Goal: Task Accomplishment & Management: Complete application form

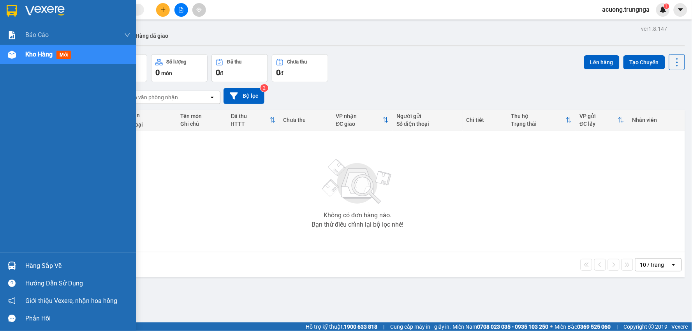
click at [54, 266] on div "Hàng sắp về" at bounding box center [77, 266] width 105 height 12
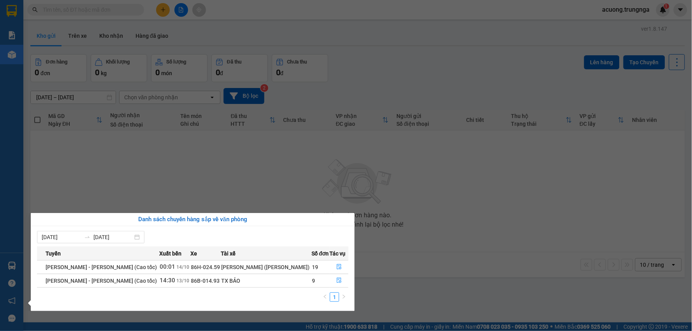
click at [347, 180] on section "Kết quả tìm kiếm ( 0 ) Bộ lọc No Data acuong.trungnga 1 Báo cáo Báo cáo dòng ti…" at bounding box center [346, 165] width 692 height 331
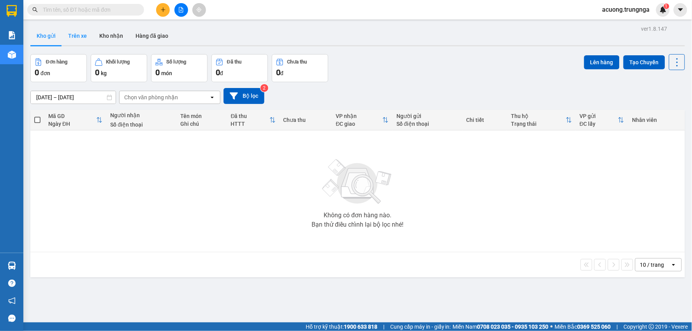
click at [76, 35] on button "Trên xe" at bounding box center [77, 35] width 31 height 19
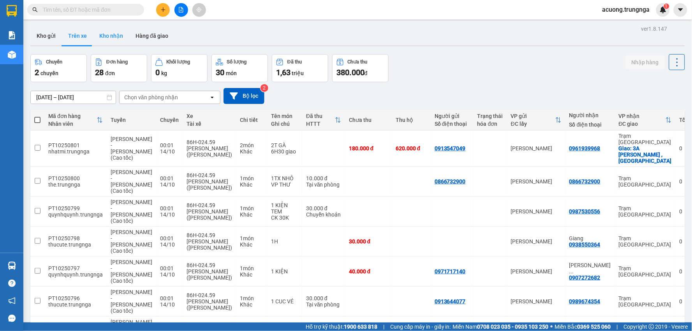
click at [112, 37] on button "Kho nhận" at bounding box center [111, 35] width 36 height 19
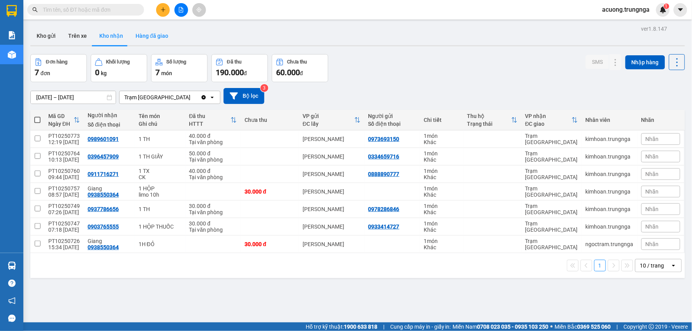
click at [149, 35] on button "Hàng đã giao" at bounding box center [151, 35] width 45 height 19
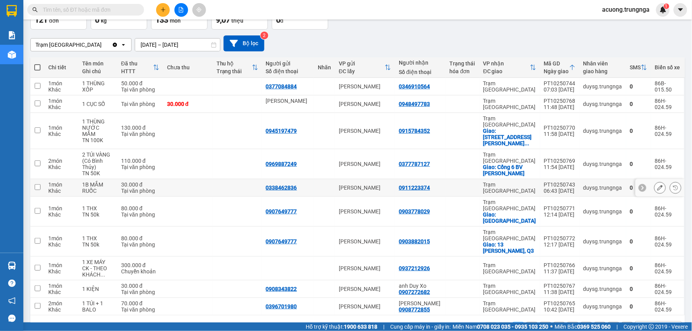
scroll to position [53, 0]
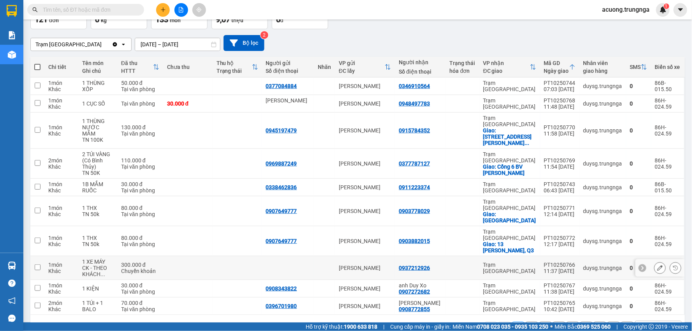
click at [561, 268] on div "11:37 [DATE]" at bounding box center [560, 271] width 32 height 6
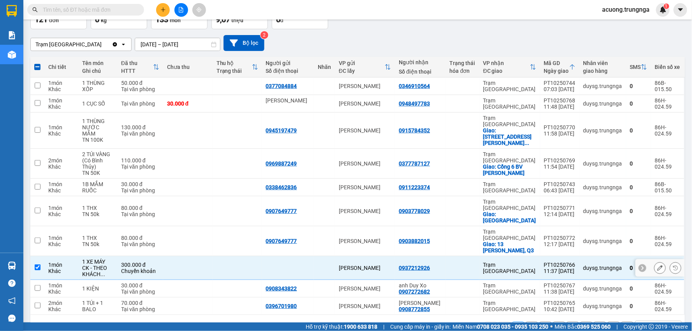
click at [498, 262] on div "Trạm [GEOGRAPHIC_DATA]" at bounding box center [509, 268] width 53 height 12
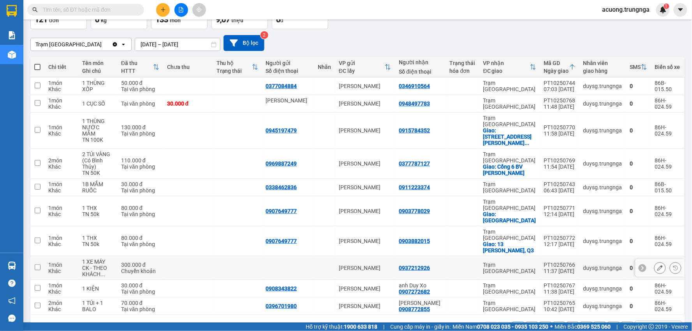
click at [498, 262] on div "Trạm [GEOGRAPHIC_DATA]" at bounding box center [509, 268] width 53 height 12
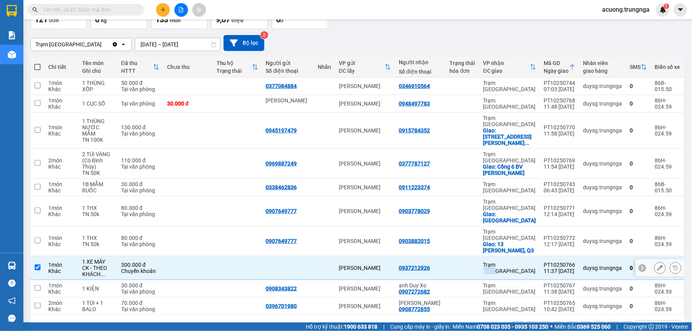
click at [498, 262] on div "Trạm [GEOGRAPHIC_DATA]" at bounding box center [509, 268] width 53 height 12
click at [38, 264] on input "checkbox" at bounding box center [38, 267] width 6 height 6
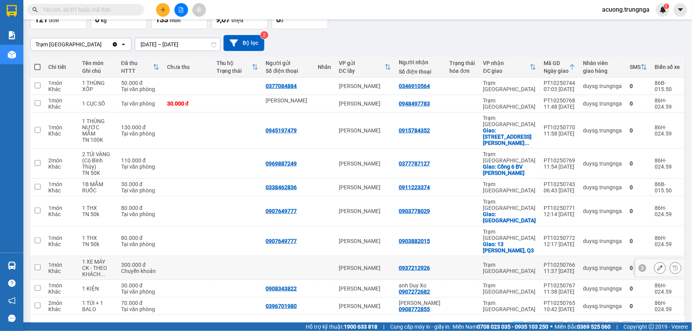
click at [98, 265] on div "CK - THEO KHÁCH ..." at bounding box center [98, 271] width 31 height 12
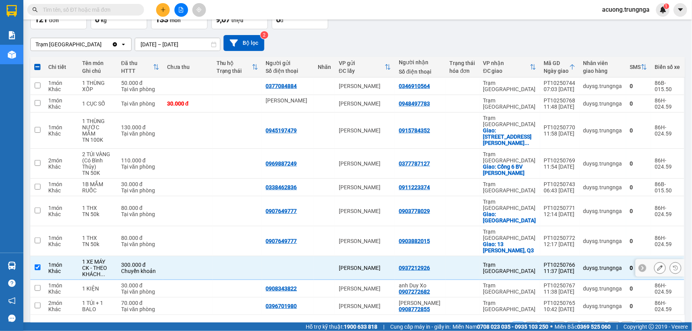
click at [102, 265] on div "CK - THEO KHÁCH ..." at bounding box center [98, 271] width 31 height 12
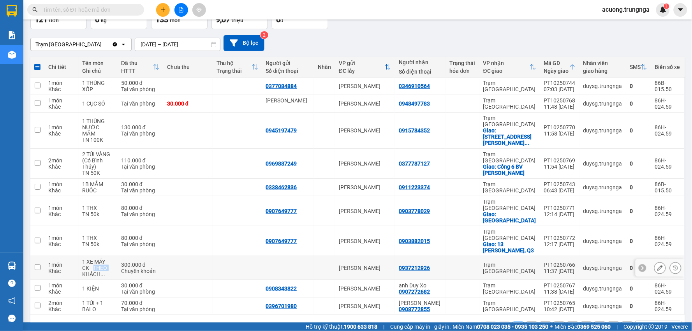
click at [102, 265] on div "CK - THEO KHÁCH ..." at bounding box center [98, 271] width 31 height 12
click at [104, 271] on span "..." at bounding box center [103, 274] width 5 height 6
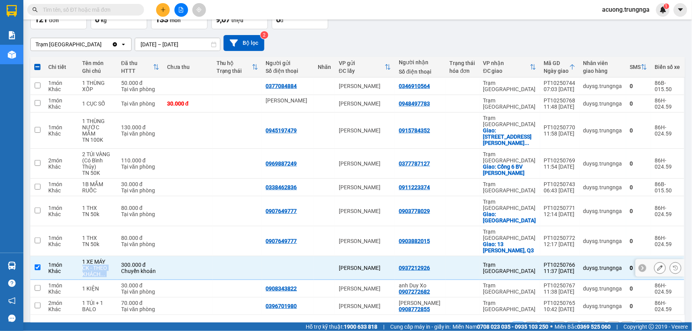
click at [97, 265] on div "CK - THEO KHÁCH ..." at bounding box center [98, 271] width 31 height 12
checkbox input "false"
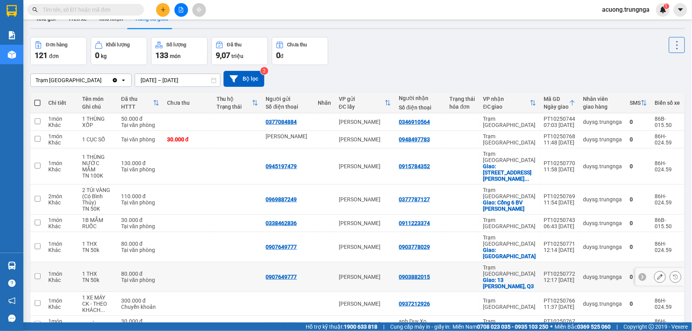
scroll to position [0, 0]
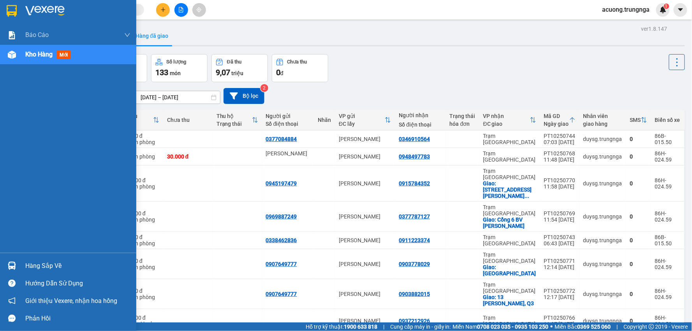
click at [48, 261] on div "Hàng sắp về" at bounding box center [77, 266] width 105 height 12
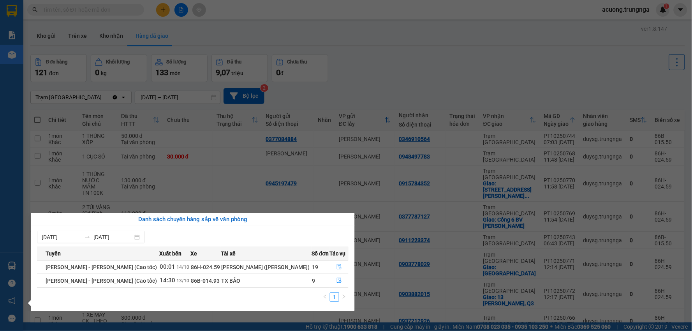
click at [242, 260] on td "[PERSON_NAME] ([PERSON_NAME])" at bounding box center [266, 267] width 91 height 14
click at [246, 267] on div "[PERSON_NAME] ([PERSON_NAME])" at bounding box center [266, 267] width 90 height 9
click at [336, 266] on icon "file-done" at bounding box center [338, 266] width 5 height 5
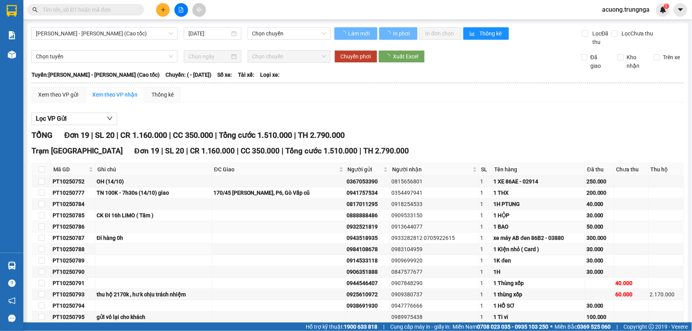
type input "[DATE]"
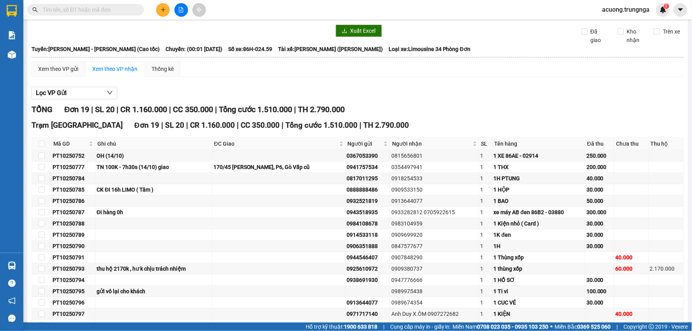
scroll to position [22, 0]
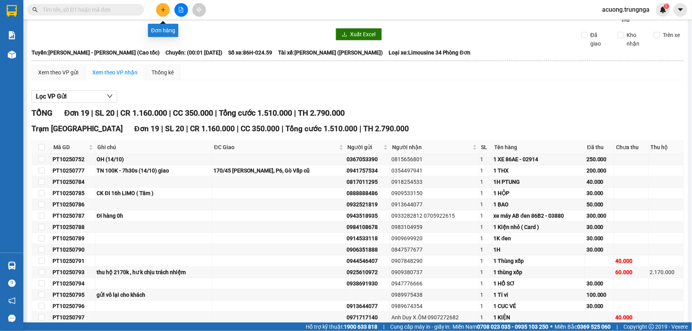
click at [164, 14] on button at bounding box center [163, 10] width 14 height 14
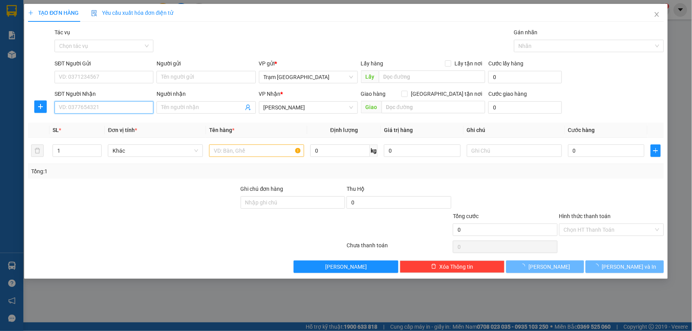
click at [131, 108] on input "SĐT Người Nhận" at bounding box center [104, 107] width 99 height 12
click at [173, 154] on span "Khác" at bounding box center [156, 151] width 86 height 12
type input "0946910472"
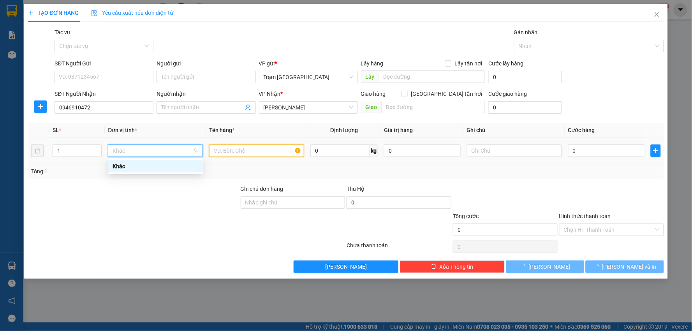
click at [245, 152] on input "text" at bounding box center [256, 150] width 95 height 12
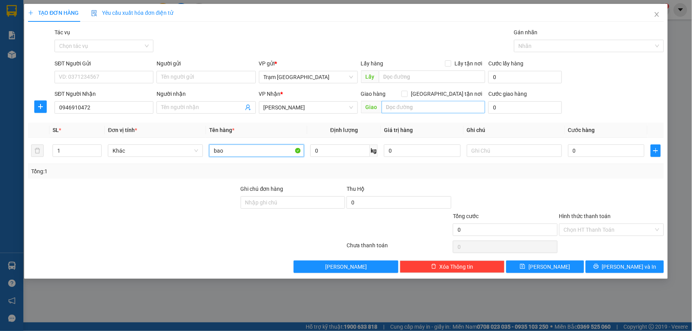
type input "bao"
click at [407, 106] on input "text" at bounding box center [434, 107] width 104 height 12
type input "suối cat"
click at [477, 153] on input "text" at bounding box center [514, 150] width 95 height 12
click at [608, 153] on input "0" at bounding box center [606, 150] width 77 height 12
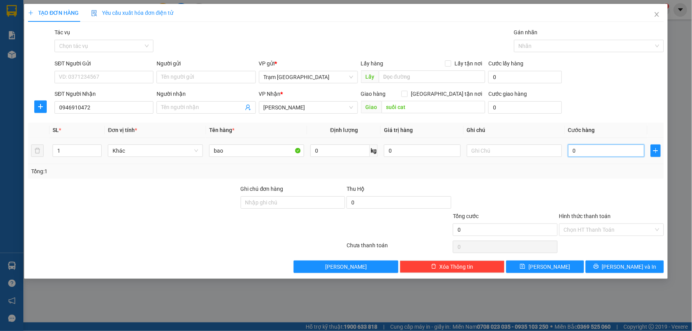
type input "005"
type input "5"
type input "0.050"
type input "50"
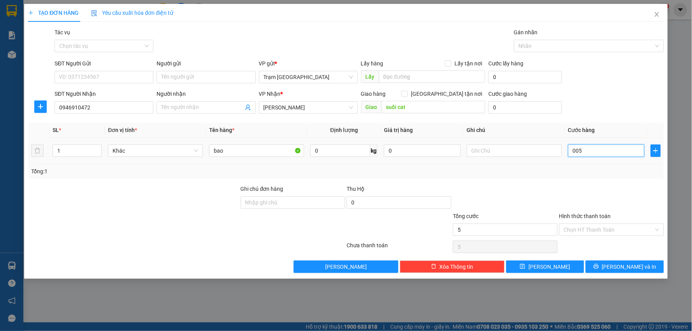
type input "50"
type input "50.000"
drag, startPoint x: 610, startPoint y: 189, endPoint x: 617, endPoint y: 240, distance: 51.9
click at [612, 191] on div at bounding box center [611, 198] width 106 height 27
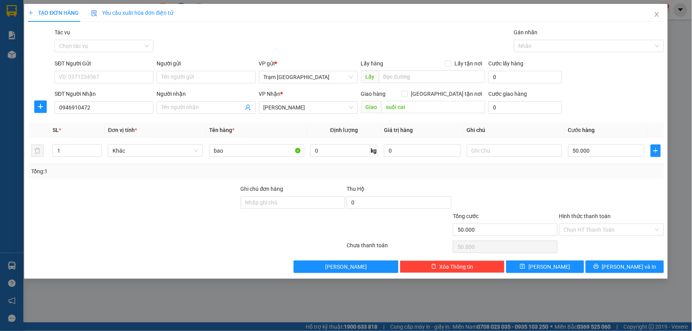
drag, startPoint x: 610, startPoint y: 240, endPoint x: 608, endPoint y: 236, distance: 4.4
click at [609, 239] on div "Chọn HT Thanh Toán" at bounding box center [611, 247] width 106 height 16
click at [605, 232] on input "Hình thức thanh toán" at bounding box center [609, 230] width 90 height 12
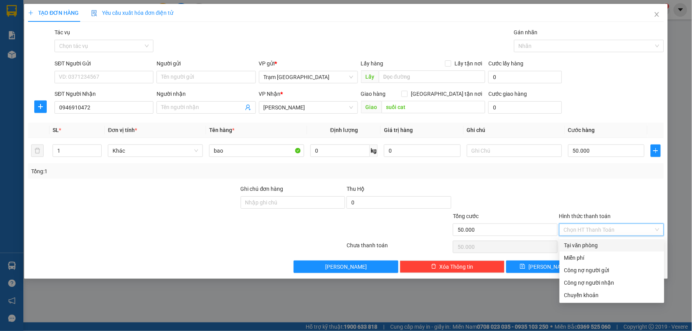
click at [600, 242] on div "Tại văn phòng" at bounding box center [611, 245] width 95 height 9
type input "0"
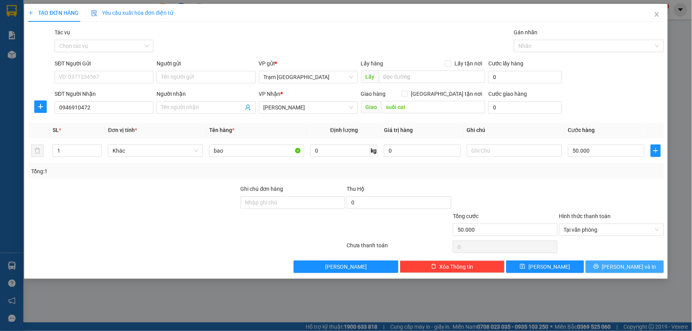
click at [620, 265] on span "[PERSON_NAME] và In" at bounding box center [629, 266] width 55 height 9
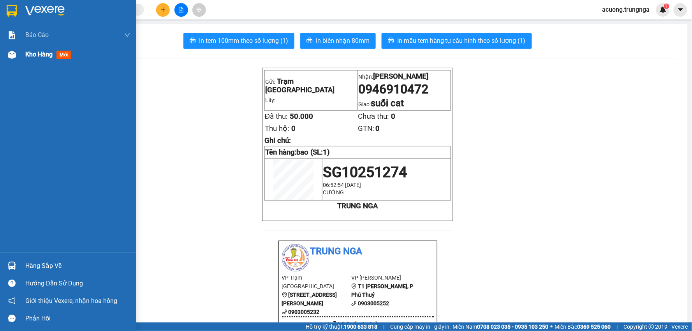
click at [29, 53] on span "Kho hàng" at bounding box center [38, 54] width 27 height 7
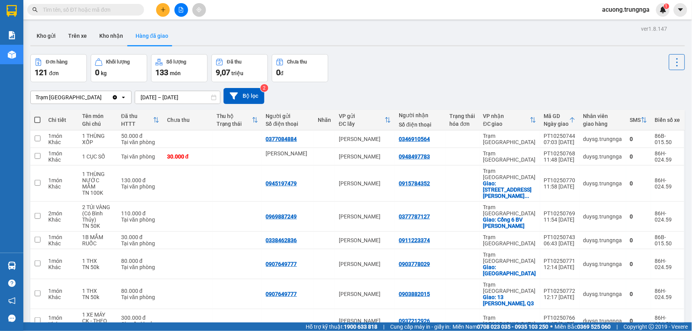
click at [160, 9] on button at bounding box center [163, 10] width 14 height 14
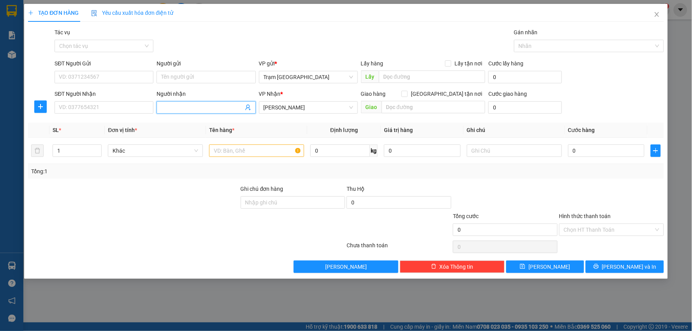
click at [190, 109] on input "Người nhận" at bounding box center [202, 107] width 82 height 9
type input "[PERSON_NAME]"
click at [60, 149] on input "1" at bounding box center [77, 151] width 48 height 12
type input "2"
click at [248, 153] on input "text" at bounding box center [256, 150] width 95 height 12
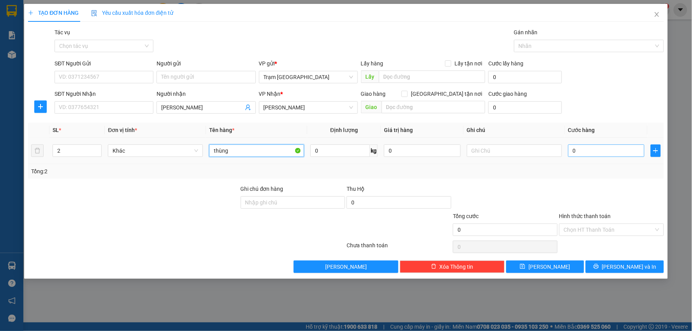
type input "thùng"
click at [595, 155] on input "0" at bounding box center [606, 150] width 77 height 12
type input "005"
type input "5"
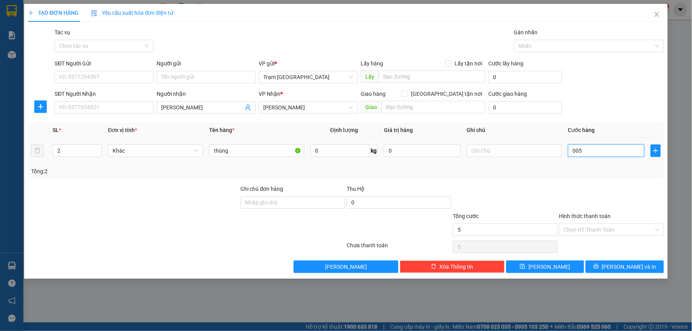
type input "0.050"
type input "50"
type input "50.000"
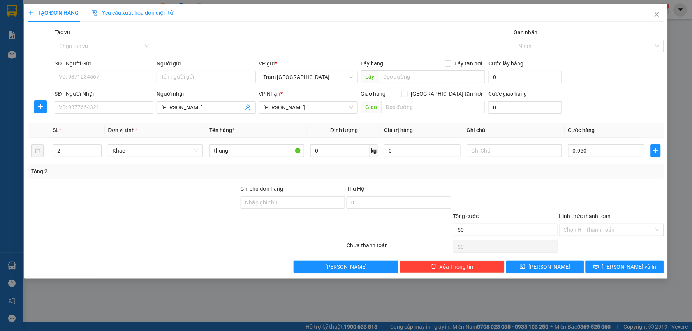
type input "50.000"
drag, startPoint x: 594, startPoint y: 185, endPoint x: 613, endPoint y: 245, distance: 63.8
click at [594, 185] on div at bounding box center [611, 198] width 106 height 27
click at [606, 268] on button "[PERSON_NAME] và In" at bounding box center [625, 267] width 78 height 12
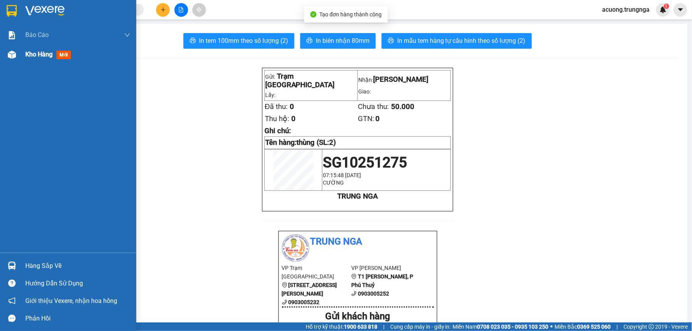
click at [49, 56] on span "Kho hàng" at bounding box center [38, 54] width 27 height 7
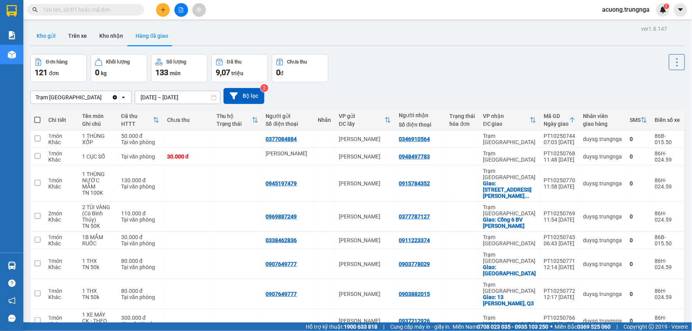
click at [53, 33] on button "Kho gửi" at bounding box center [46, 35] width 32 height 19
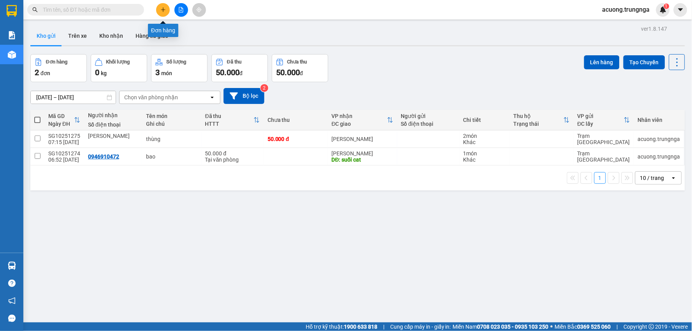
click at [163, 11] on icon "plus" at bounding box center [163, 9] width 0 height 4
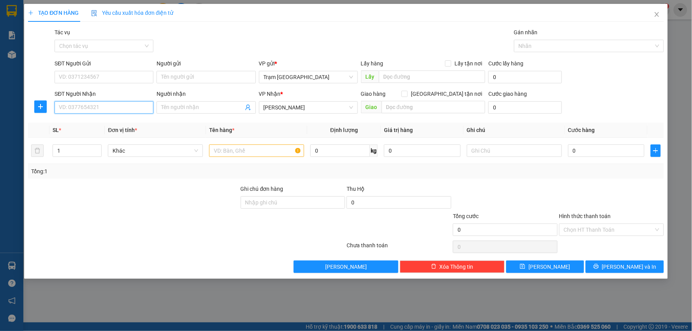
click at [113, 108] on input "SĐT Người Nhận" at bounding box center [104, 107] width 99 height 12
type input "0867939839"
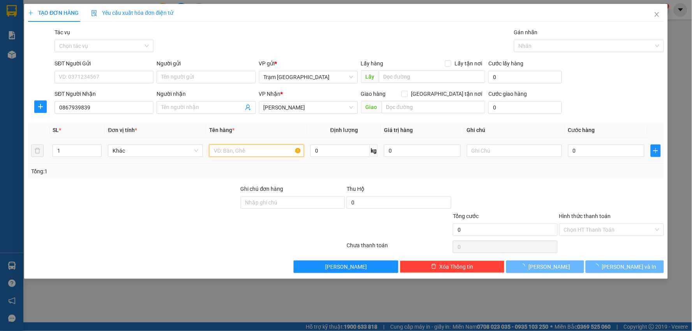
click at [234, 154] on input "text" at bounding box center [256, 150] width 95 height 12
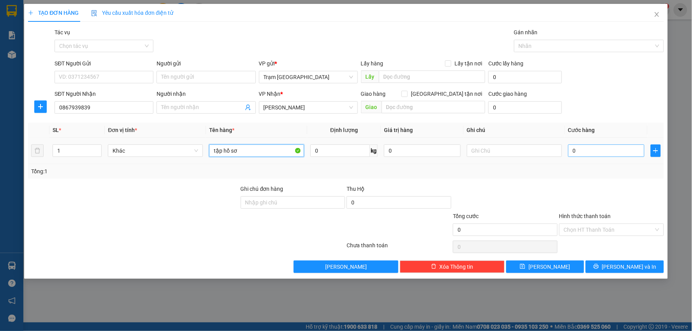
type input "tập hồ sơ"
click at [598, 155] on input "0" at bounding box center [606, 150] width 77 height 12
type input "003"
type input "3"
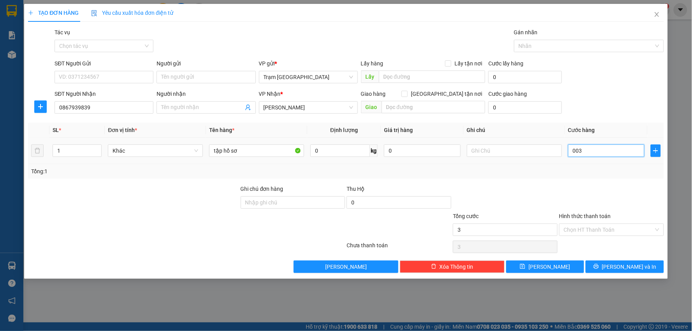
type input "0.030"
type input "30"
type input "30.000"
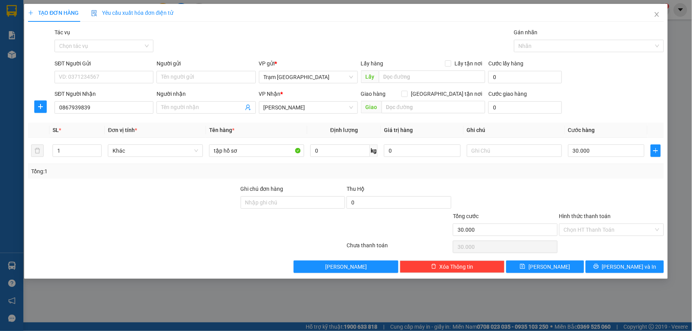
click at [615, 193] on div at bounding box center [611, 198] width 106 height 27
click at [577, 218] on label "Hình thức thanh toán" at bounding box center [585, 216] width 52 height 6
click at [577, 224] on input "Hình thức thanh toán" at bounding box center [609, 230] width 90 height 12
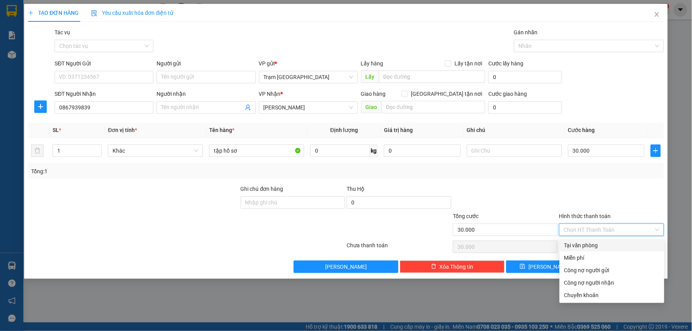
click at [581, 231] on input "Hình thức thanh toán" at bounding box center [609, 230] width 90 height 12
click at [585, 243] on div "Tại văn phòng" at bounding box center [611, 245] width 95 height 9
type input "0"
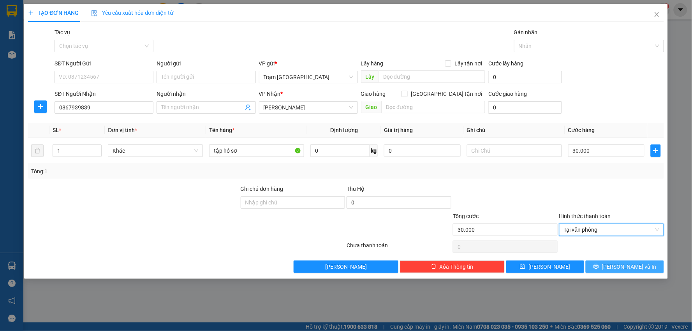
click at [623, 262] on span "[PERSON_NAME] và In" at bounding box center [629, 266] width 55 height 9
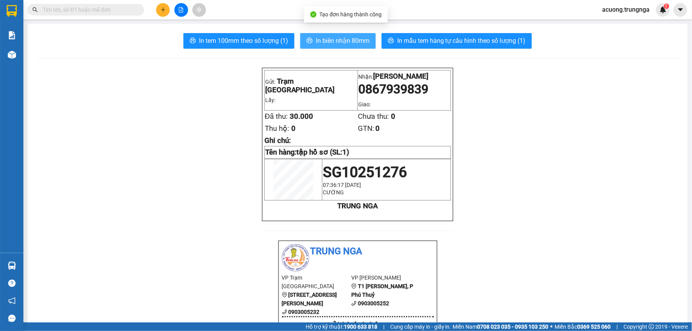
click at [358, 40] on span "In biên nhận 80mm" at bounding box center [343, 41] width 54 height 10
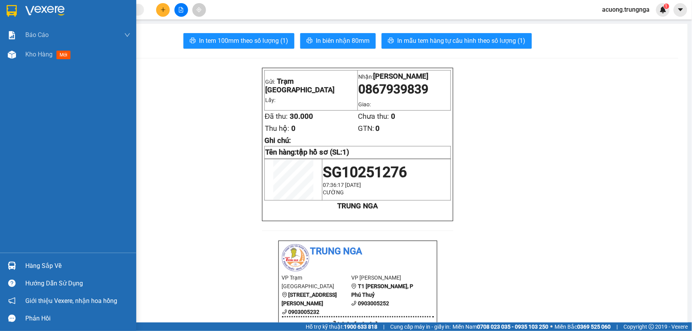
click at [24, 264] on div "Hàng sắp về" at bounding box center [68, 266] width 136 height 18
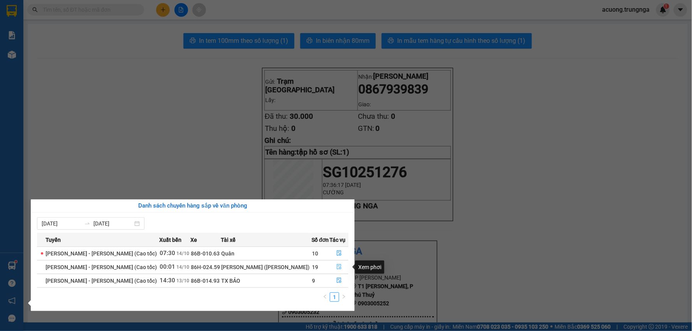
click at [336, 270] on span "file-done" at bounding box center [338, 267] width 5 height 6
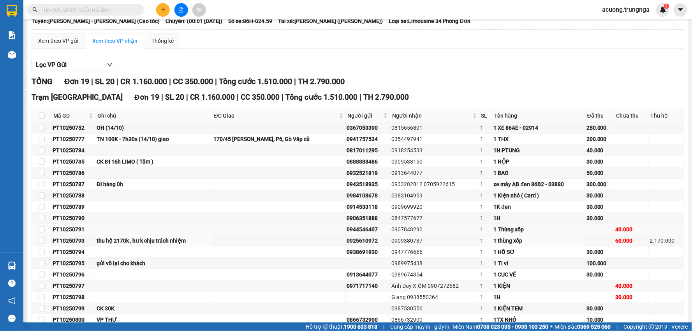
scroll to position [109, 0]
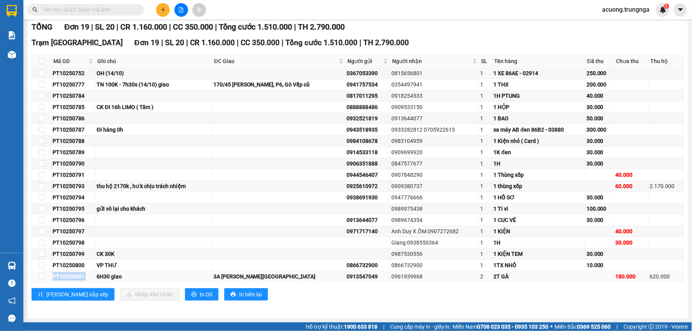
drag, startPoint x: 53, startPoint y: 275, endPoint x: 96, endPoint y: 280, distance: 43.9
click at [96, 280] on tr "PT10250801 6H30 [GEOGRAPHIC_DATA][PERSON_NAME] 0913547049 0961939968 2 2T GÀ 18…" at bounding box center [358, 276] width 652 height 11
click at [166, 13] on button at bounding box center [163, 10] width 14 height 14
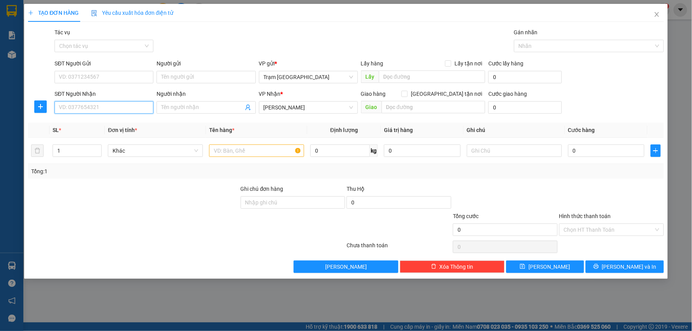
click at [142, 111] on input "SĐT Người Nhận" at bounding box center [104, 107] width 99 height 12
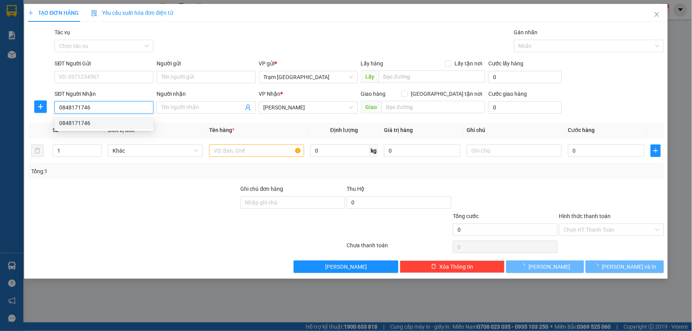
type input "0848171746"
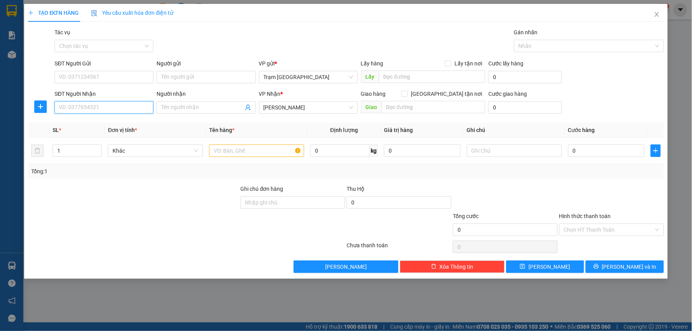
click at [109, 109] on input "SĐT Người Nhận" at bounding box center [104, 107] width 99 height 12
type input "0848171746"
click at [97, 123] on div "0848171746" at bounding box center [104, 123] width 90 height 9
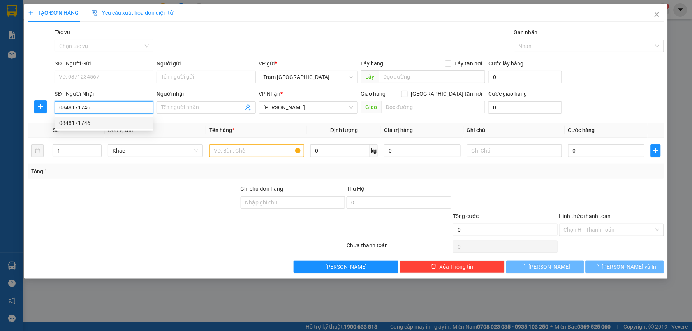
type input "30.000"
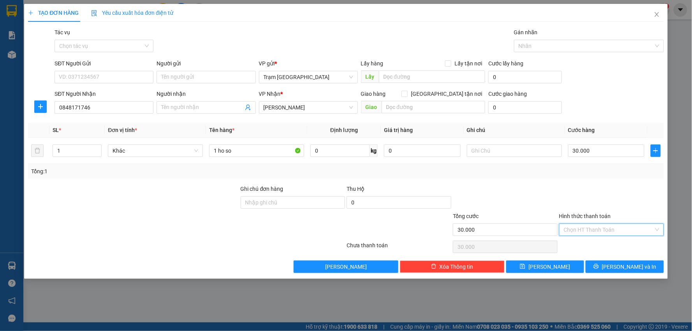
click at [606, 227] on input "Hình thức thanh toán" at bounding box center [609, 230] width 90 height 12
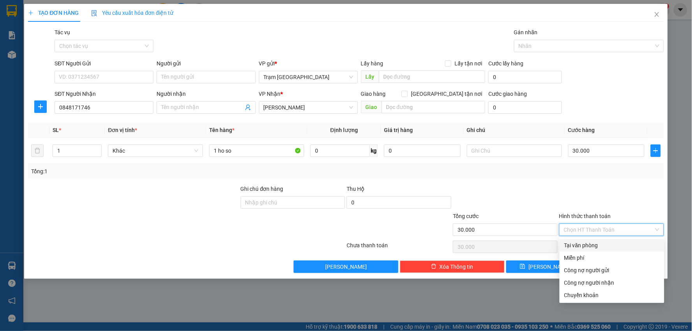
click at [603, 240] on div "Tại văn phòng" at bounding box center [612, 245] width 105 height 12
type input "0"
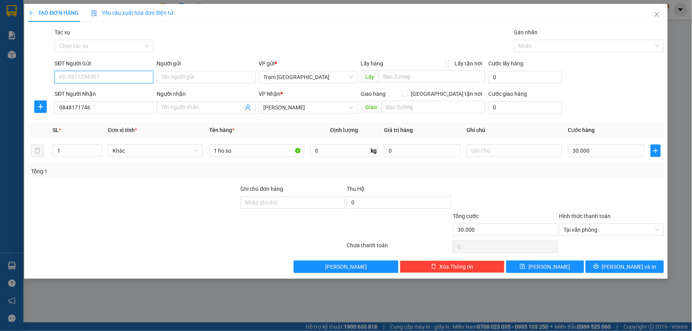
click at [65, 74] on input "SĐT Người Gửi" at bounding box center [104, 77] width 99 height 12
type input "0903664615"
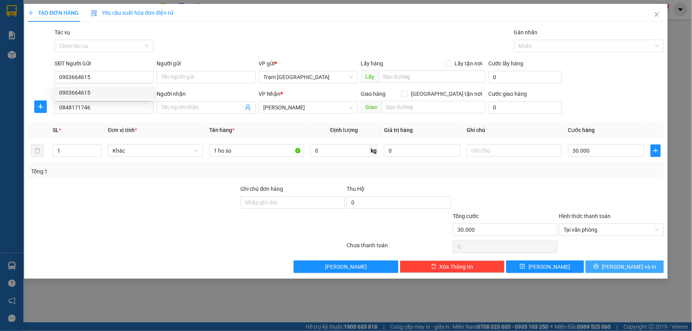
click at [620, 262] on span "[PERSON_NAME] và In" at bounding box center [629, 266] width 55 height 9
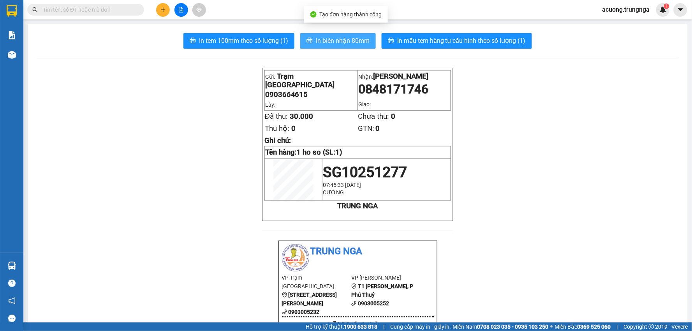
click at [337, 43] on span "In biên nhận 80mm" at bounding box center [343, 41] width 54 height 10
click at [169, 12] on div at bounding box center [181, 10] width 58 height 14
click at [166, 12] on button at bounding box center [163, 10] width 14 height 14
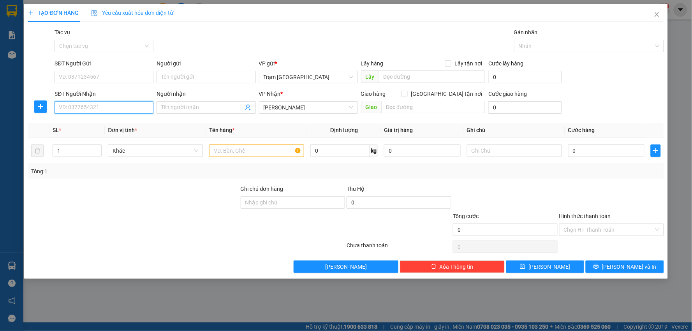
click at [113, 111] on input "SĐT Người Nhận" at bounding box center [104, 107] width 99 height 12
type input "0932723836"
click at [100, 121] on div "0932723836" at bounding box center [104, 123] width 90 height 9
type input "50.000"
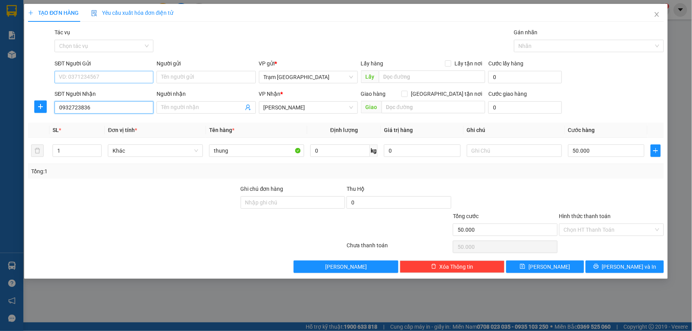
type input "0932723836"
click at [107, 74] on input "SĐT Người Gửi" at bounding box center [104, 77] width 99 height 12
type input "0786651651"
drag, startPoint x: 532, startPoint y: 187, endPoint x: 583, endPoint y: 196, distance: 51.7
click at [537, 187] on div at bounding box center [505, 198] width 106 height 27
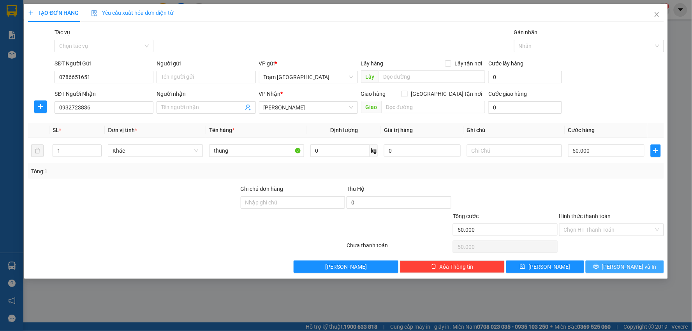
click at [599, 270] on span "printer" at bounding box center [596, 267] width 5 height 6
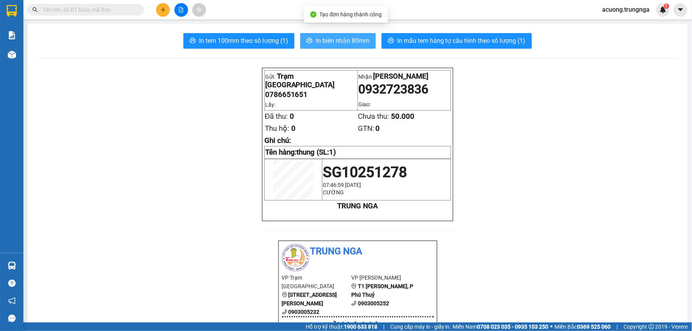
click at [348, 41] on span "In biên nhận 80mm" at bounding box center [343, 41] width 54 height 10
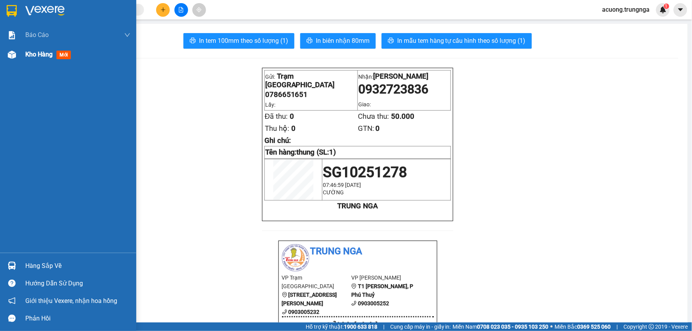
click at [24, 56] on div "Kho hàng mới" at bounding box center [68, 54] width 136 height 19
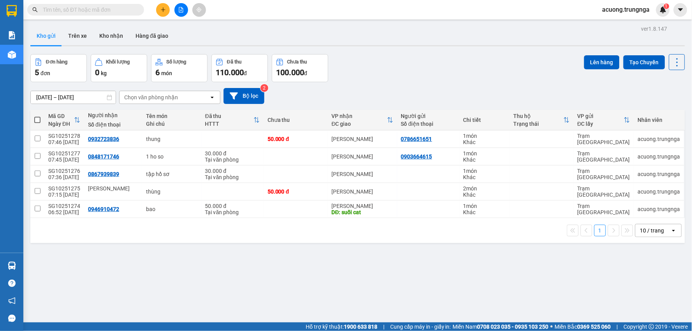
click at [107, 12] on input "text" at bounding box center [89, 9] width 92 height 9
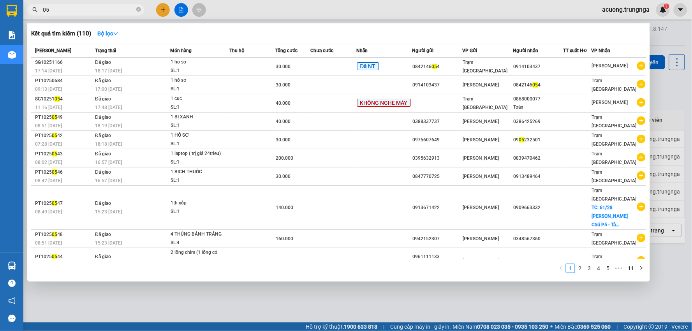
type input "0"
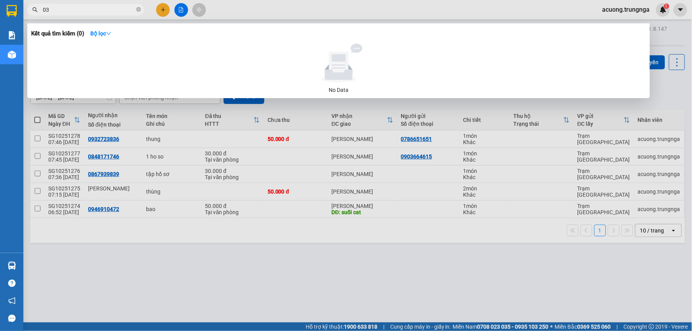
type input "0"
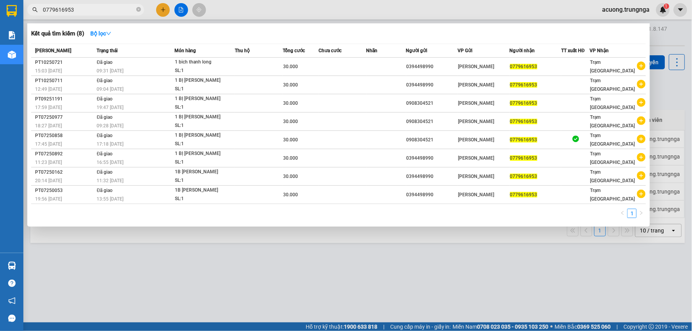
type input "0779616953"
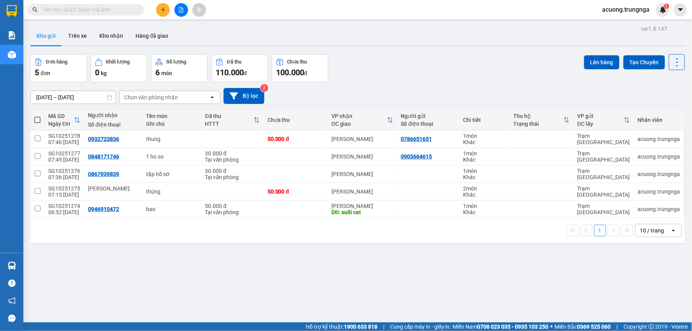
click at [157, 16] on div at bounding box center [181, 10] width 58 height 14
click at [160, 16] on button at bounding box center [163, 10] width 14 height 14
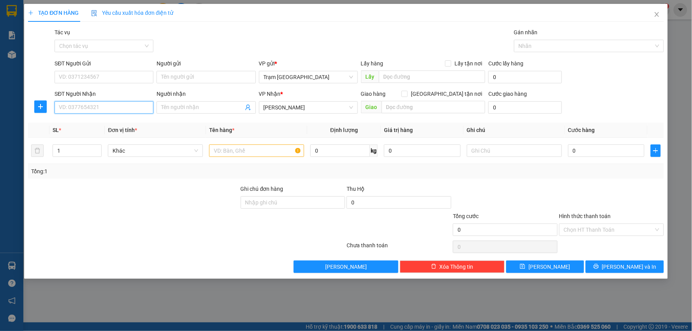
click at [113, 108] on input "SĐT Người Nhận" at bounding box center [104, 107] width 99 height 12
type input "0398916379"
click at [112, 76] on input "SĐT Người Gửi" at bounding box center [104, 77] width 99 height 12
type input "0355324730"
click at [252, 144] on input "text" at bounding box center [256, 150] width 95 height 12
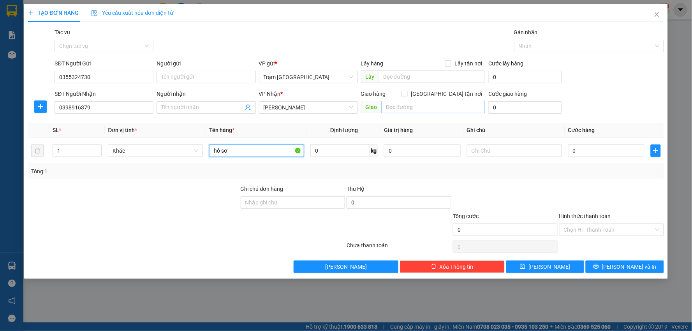
type input "hồ sơ"
click at [421, 112] on input "text" at bounding box center [434, 107] width 104 height 12
type input "km15"
click at [619, 154] on input "0" at bounding box center [606, 150] width 77 height 12
type input "004"
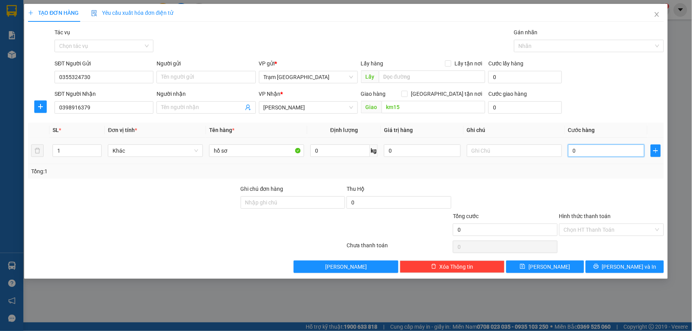
type input "4"
type input "0.040"
type input "40"
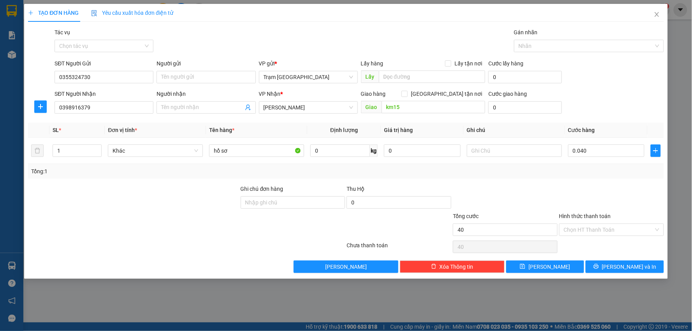
type input "40.000"
click at [618, 175] on div "Tổng: 1" at bounding box center [346, 171] width 630 height 9
click at [622, 236] on div "Hình thức thanh toán Chọn HT Thanh Toán" at bounding box center [611, 225] width 105 height 27
click at [616, 228] on input "Hình thức thanh toán" at bounding box center [609, 230] width 90 height 12
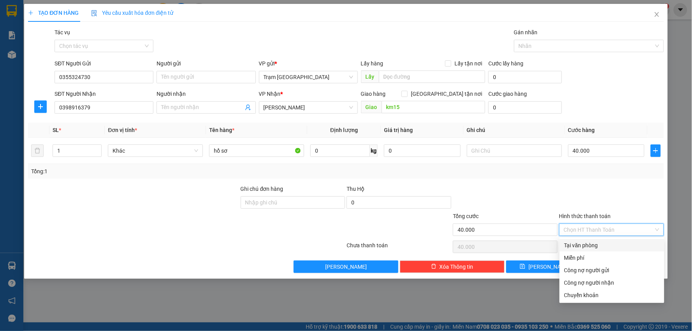
click at [620, 243] on div "Tại văn phòng" at bounding box center [611, 245] width 95 height 9
type input "0"
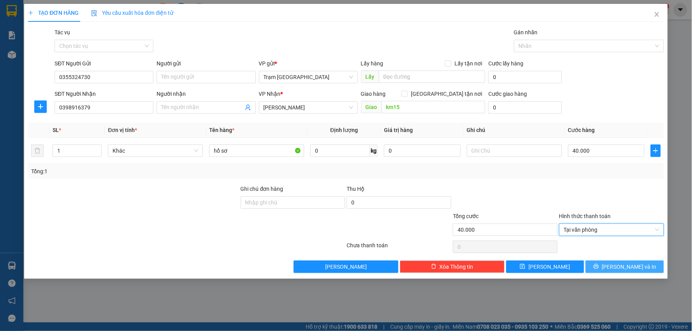
drag, startPoint x: 639, startPoint y: 263, endPoint x: 643, endPoint y: 263, distance: 4.3
click at [638, 262] on span "[PERSON_NAME] và In" at bounding box center [629, 266] width 55 height 9
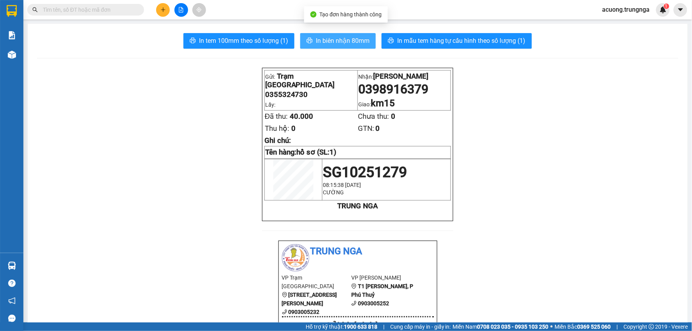
click at [328, 38] on span "In biên nhận 80mm" at bounding box center [343, 41] width 54 height 10
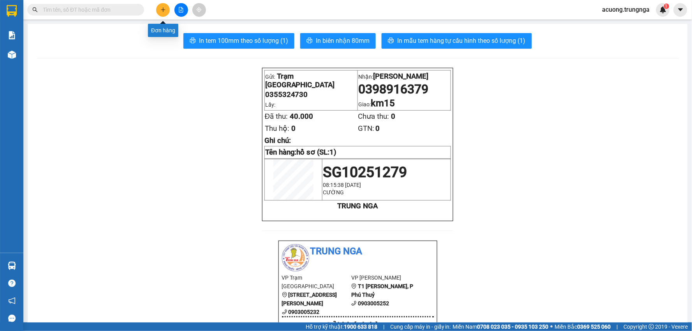
click at [162, 11] on icon "plus" at bounding box center [162, 9] width 5 height 5
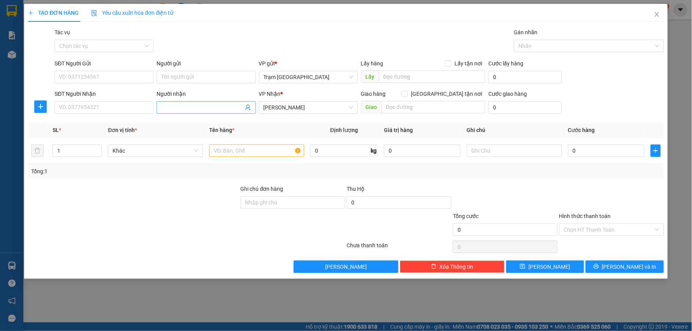
click at [186, 108] on input "Người nhận" at bounding box center [202, 107] width 82 height 9
type input "[PERSON_NAME]"
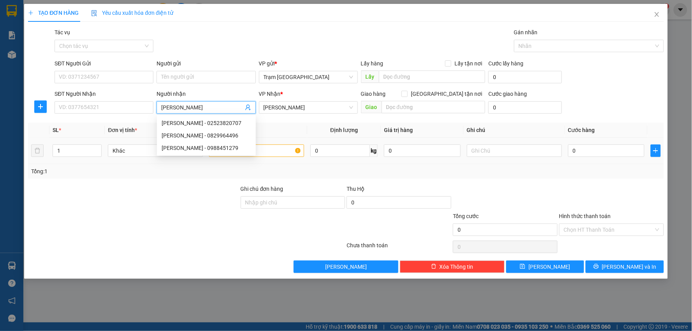
click at [240, 149] on div "[PERSON_NAME] - 0988451279" at bounding box center [207, 148] width 90 height 9
type input "0988451279"
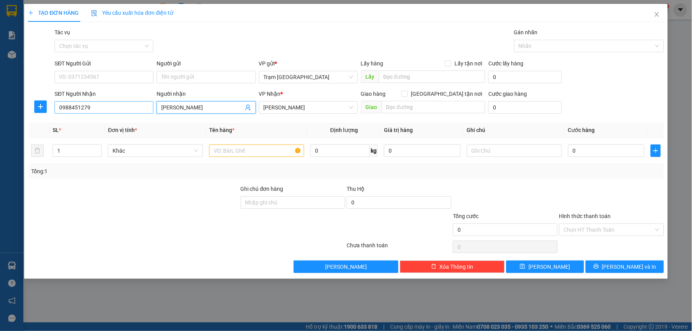
type input "[PERSON_NAME]"
click at [103, 107] on input "0988451279" at bounding box center [104, 107] width 99 height 12
type input "0"
click at [242, 152] on input "text" at bounding box center [256, 150] width 95 height 12
type input "hộp"
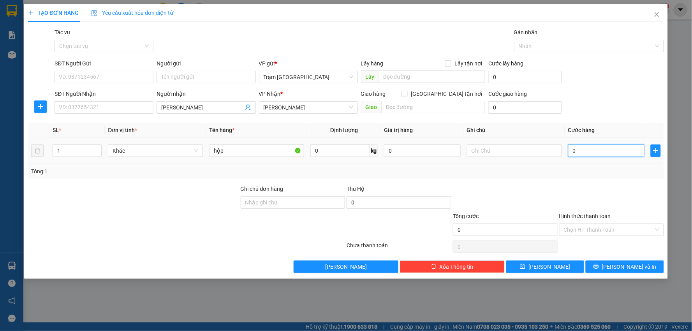
click at [597, 156] on input "0" at bounding box center [606, 150] width 77 height 12
type input "003"
type input "3"
type input "0.030"
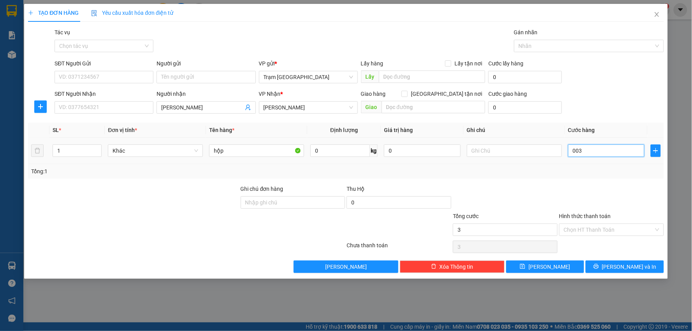
type input "30"
click at [606, 173] on div "Tổng: 1" at bounding box center [346, 171] width 630 height 9
type input "30.000"
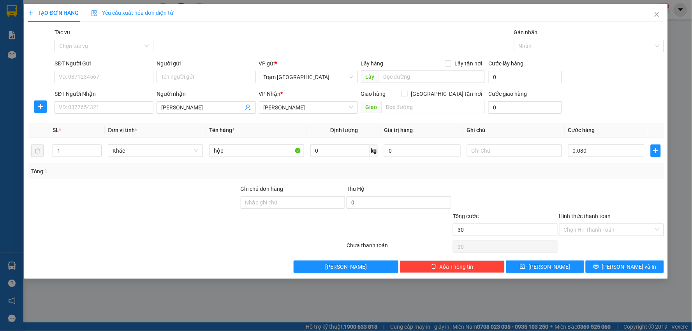
type input "30.000"
click at [599, 264] on icon "printer" at bounding box center [596, 266] width 5 height 5
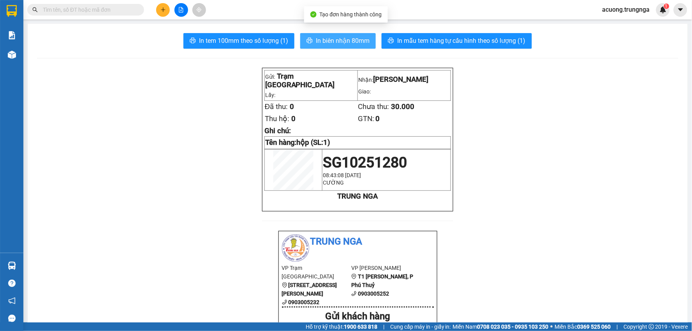
click at [355, 41] on span "In biên nhận 80mm" at bounding box center [343, 41] width 54 height 10
click at [165, 12] on icon "plus" at bounding box center [162, 9] width 5 height 5
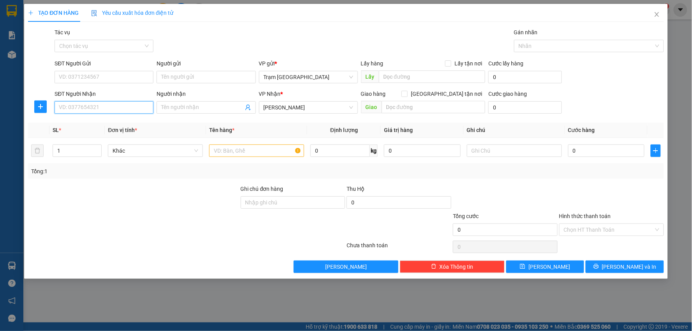
click at [95, 111] on input "SĐT Người Nhận" at bounding box center [104, 107] width 99 height 12
type input "0943386346"
click at [78, 119] on div "0943386346" at bounding box center [104, 123] width 90 height 9
type input "CK"
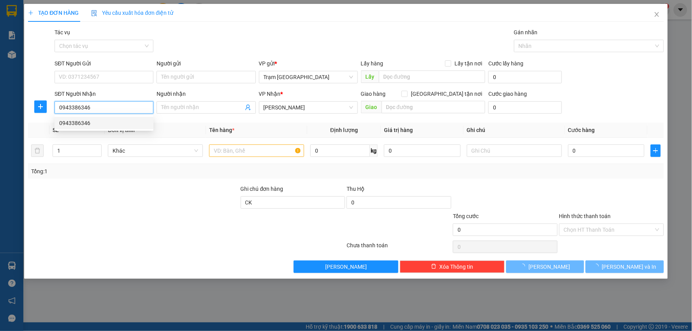
type input "30.000"
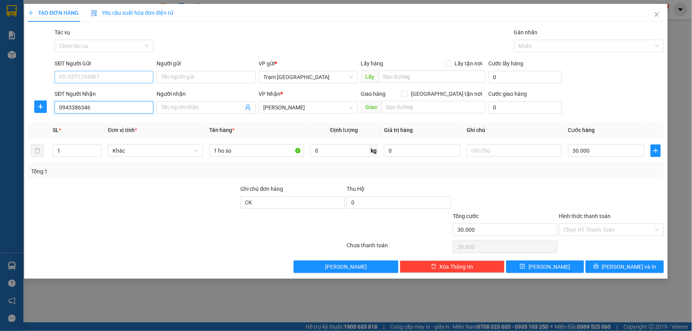
type input "0943386346"
click at [92, 77] on input "SĐT Người Gửi" at bounding box center [104, 77] width 99 height 12
type input "0901083678"
click at [610, 227] on input "Hình thức thanh toán" at bounding box center [609, 230] width 90 height 12
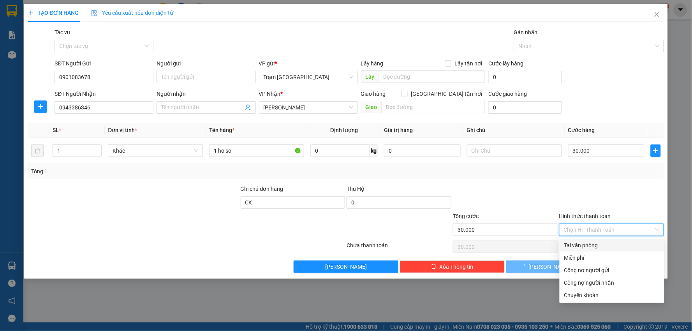
click at [609, 245] on div "Tại văn phòng" at bounding box center [611, 245] width 95 height 9
type input "0"
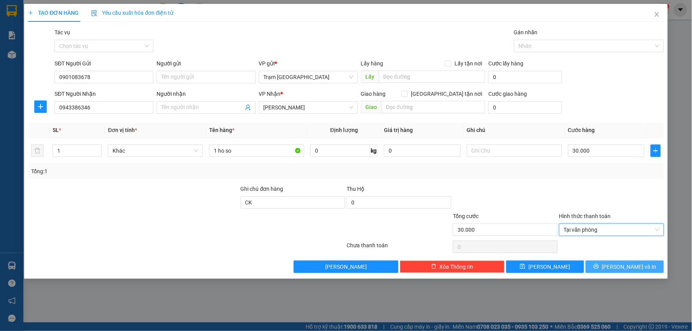
click at [624, 270] on span "[PERSON_NAME] và In" at bounding box center [629, 266] width 55 height 9
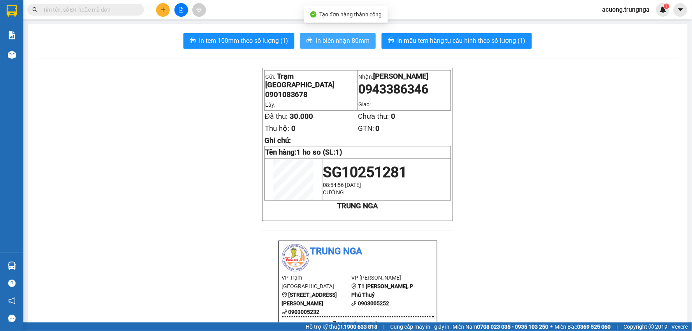
click at [331, 46] on button "In biên nhận 80mm" at bounding box center [338, 41] width 76 height 16
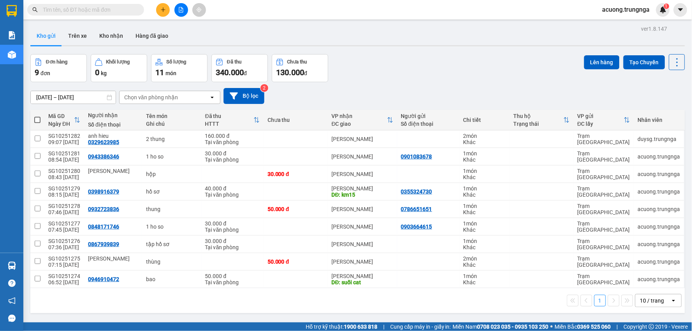
click at [157, 11] on button at bounding box center [163, 10] width 14 height 14
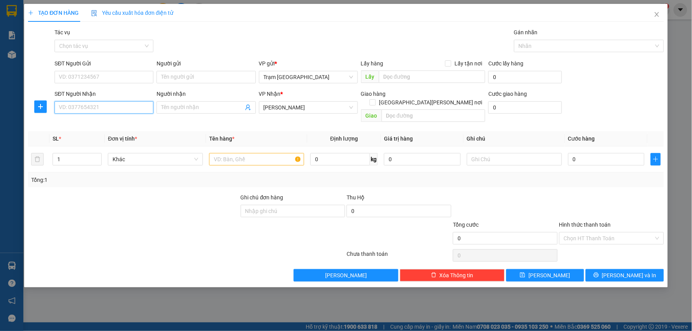
click at [120, 108] on input "SĐT Người Nhận" at bounding box center [104, 107] width 99 height 12
click at [122, 123] on div "0948949295" at bounding box center [104, 123] width 90 height 9
type input "0948949295"
type input "30.000"
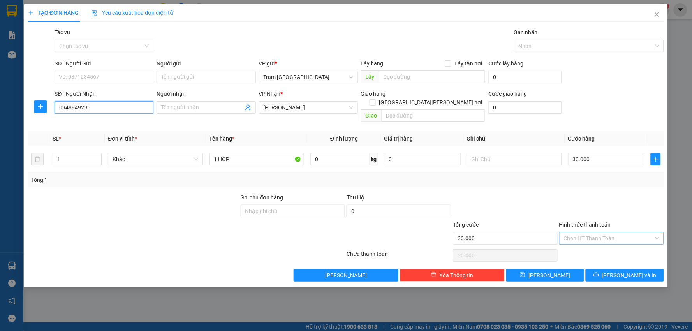
type input "0948949295"
click at [596, 234] on input "Hình thức thanh toán" at bounding box center [609, 239] width 90 height 12
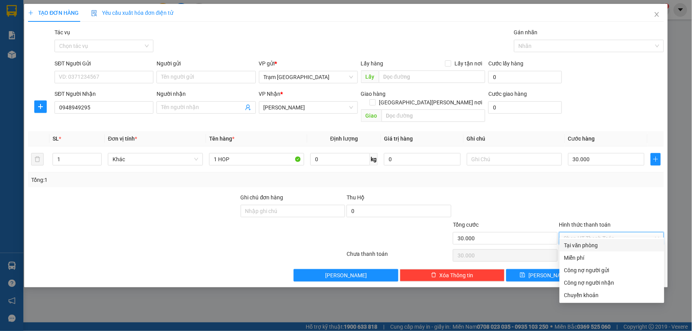
click at [594, 248] on div "Tại văn phòng" at bounding box center [611, 245] width 95 height 9
type input "0"
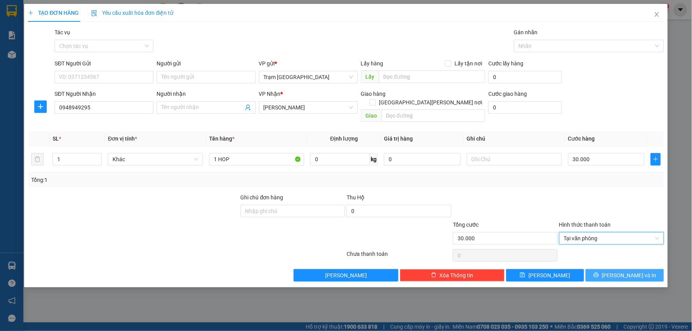
click at [609, 269] on button "[PERSON_NAME] và In" at bounding box center [625, 275] width 78 height 12
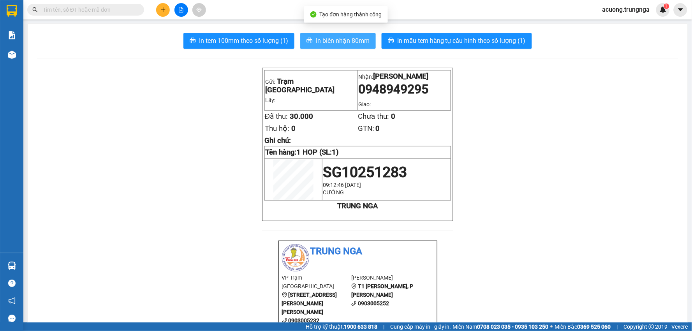
click at [364, 43] on span "In biên nhận 80mm" at bounding box center [343, 41] width 54 height 10
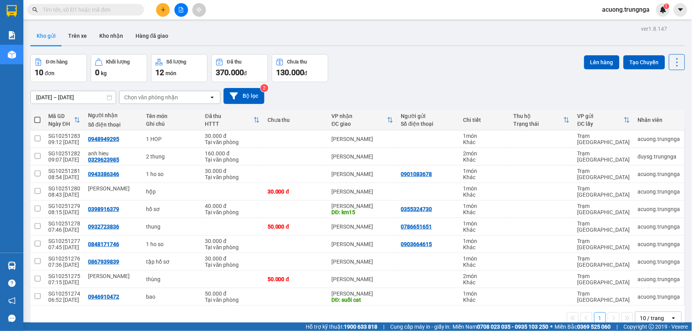
click at [164, 6] on button at bounding box center [163, 10] width 14 height 14
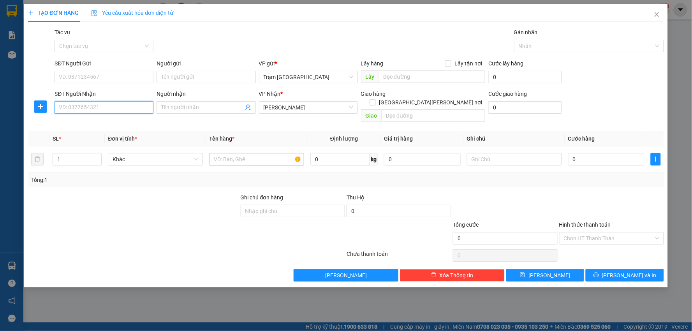
click at [121, 108] on input "SĐT Người Nhận" at bounding box center [104, 107] width 99 height 12
click at [96, 125] on div "0327777582 - thanh dong" at bounding box center [104, 123] width 90 height 9
type input "0327777582"
type input "thanh dong"
type input "km37"
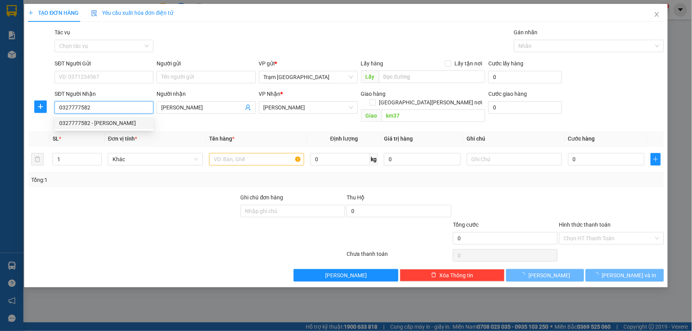
type input "130.000"
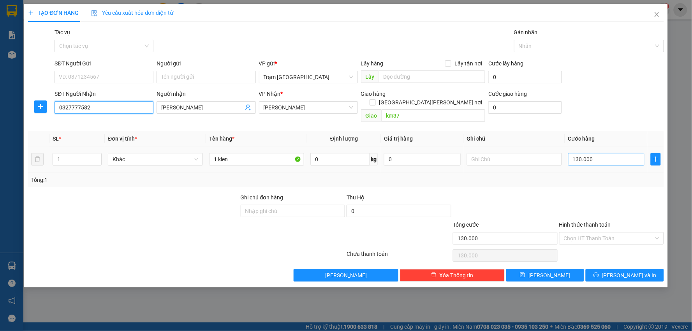
type input "0327777582"
click at [614, 153] on input "130.000" at bounding box center [606, 159] width 77 height 12
type input "0"
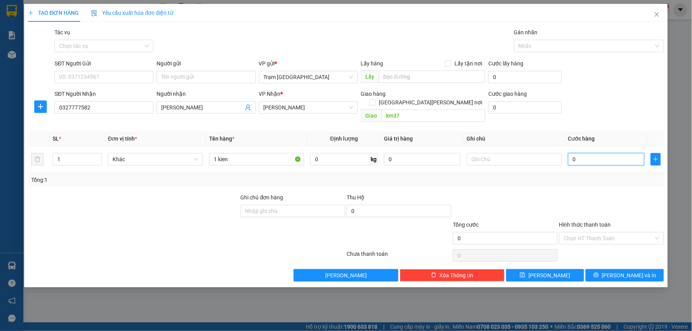
type input "8"
type input "008"
type input "80"
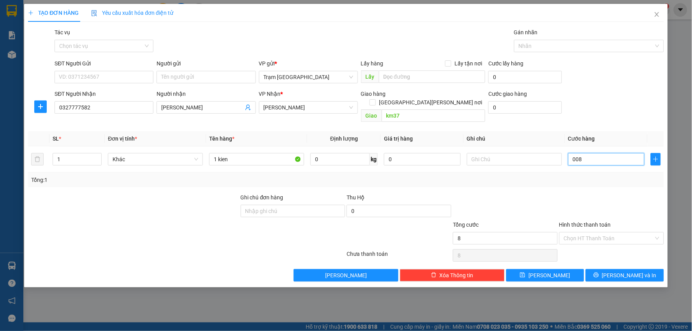
type input "0.080"
type input "800"
type input "0.008.000"
type input "8.000"
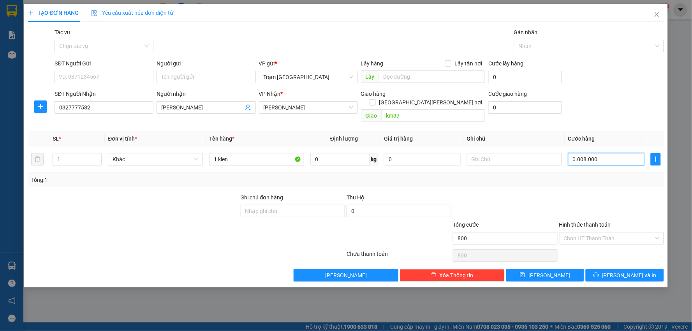
type input "8.000"
type input "80.000"
type input "000.080.000"
type input "8.000"
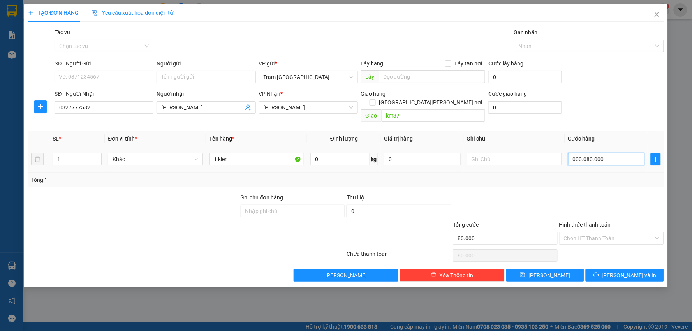
type input "8.000"
type input "000.008.000.800"
type input "800.080"
type input "00.000.800.080"
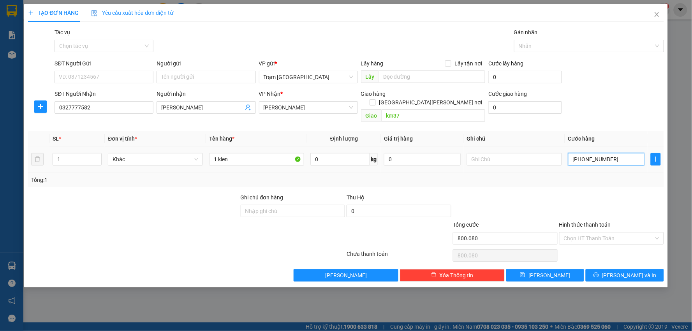
type input "80.008"
type input "0.000.080.008"
type input "8.000"
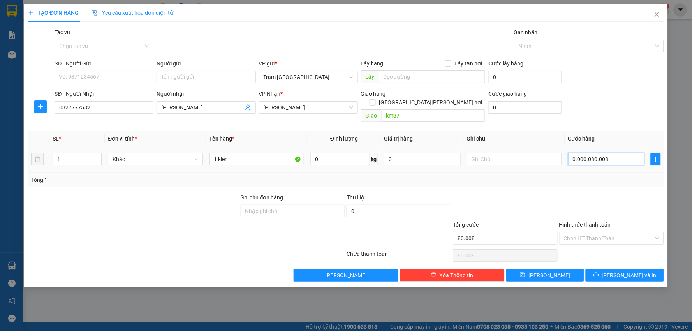
type input "000.008.000"
type input "800"
type input "00.000.800"
type input "80"
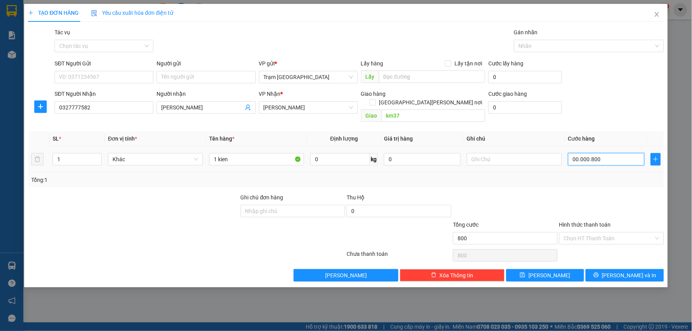
type input "80"
type input "0.000.080"
type input "8"
type input "000.008"
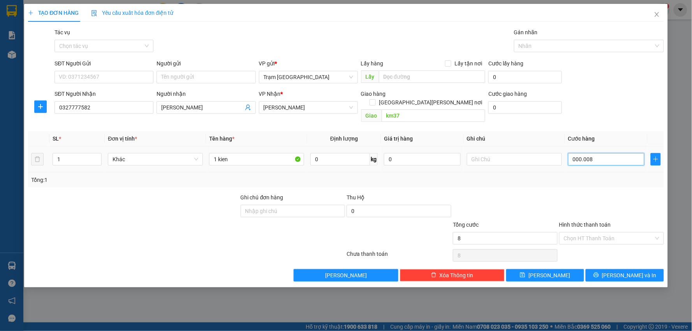
type input "0"
type input "1"
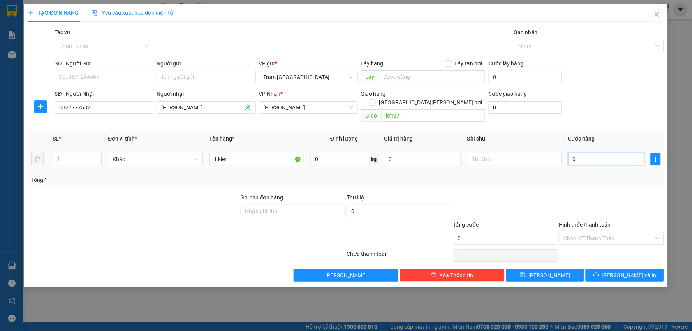
type input "001"
type input "10"
type input "00.100"
type input "100"
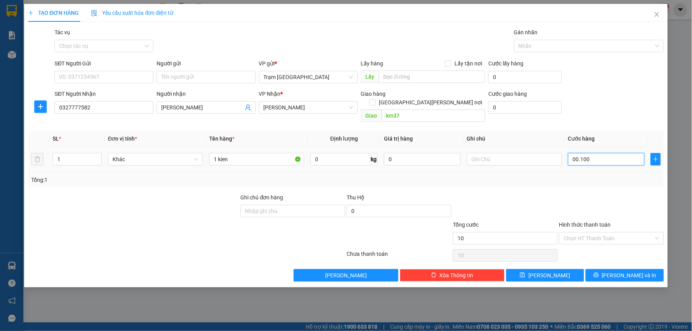
type input "100"
type input "1.000"
type input "0.001.000"
type input "10.000"
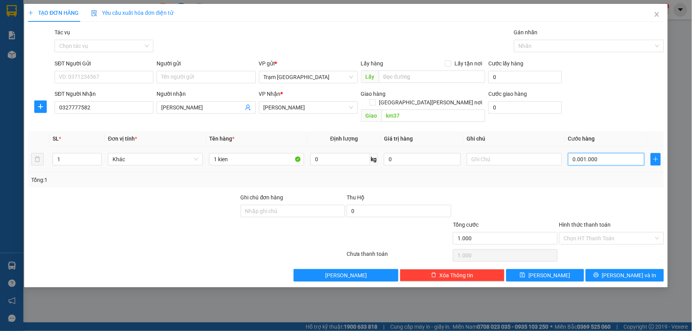
type input "10.000"
type input "000.010.000"
type input "100.000"
type input "00.100.000"
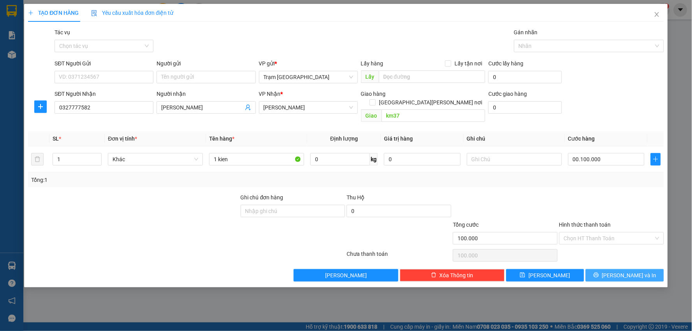
type input "100.000"
click at [609, 270] on button "[PERSON_NAME] và In" at bounding box center [625, 275] width 78 height 12
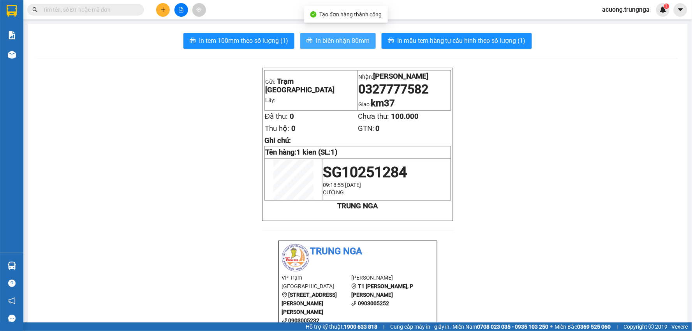
click at [348, 44] on span "In biên nhận 80mm" at bounding box center [343, 41] width 54 height 10
click at [159, 7] on button at bounding box center [163, 10] width 14 height 14
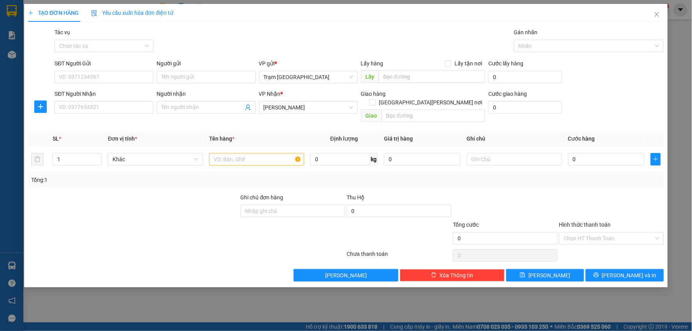
click at [96, 100] on div "SĐT Người Nhận" at bounding box center [104, 96] width 99 height 12
click at [104, 111] on input "SĐT Người Nhận" at bounding box center [104, 107] width 99 height 12
click at [111, 125] on div "0969817091" at bounding box center [104, 123] width 90 height 9
type input "0969817091"
type input "130.000"
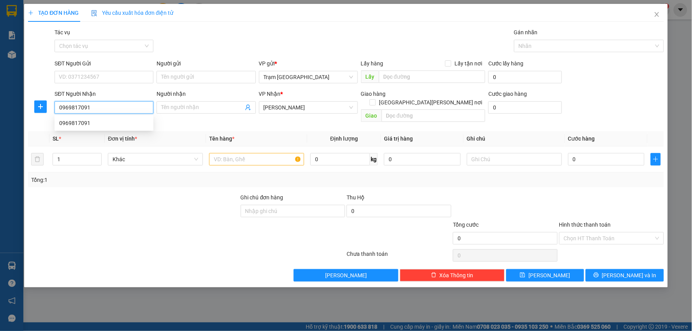
type input "130.000"
type input "0969817091"
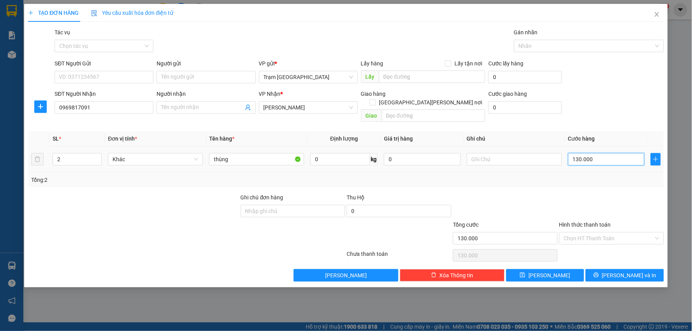
click at [615, 153] on input "130.000" at bounding box center [606, 159] width 77 height 12
type input "0"
type input "7"
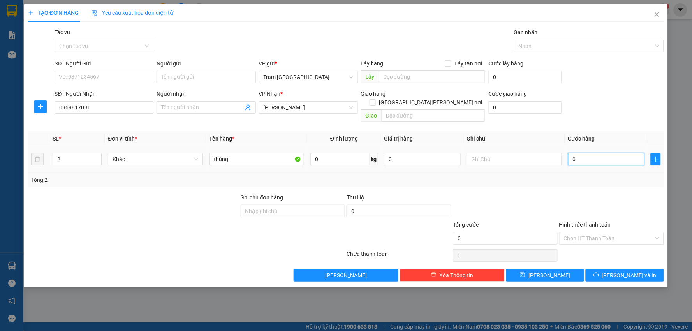
type input "7"
type input "007"
type input "70"
type input "0.070"
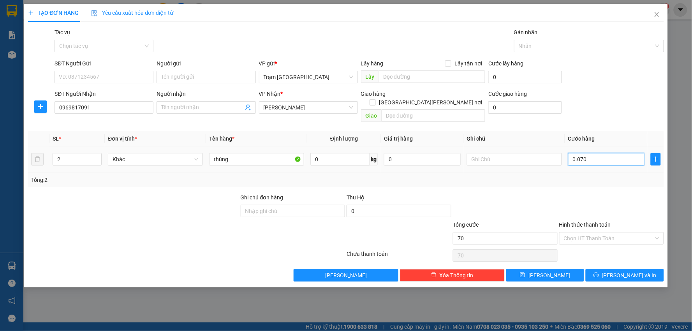
type input "700"
type input "00.700"
type input "7.000"
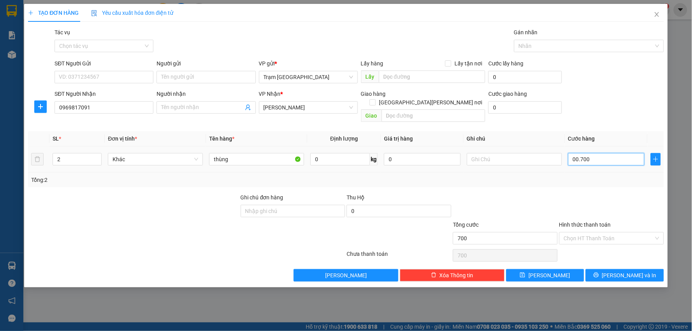
type input "0.007.000"
type input "70.000"
type input "0.070.000"
type input "70.000"
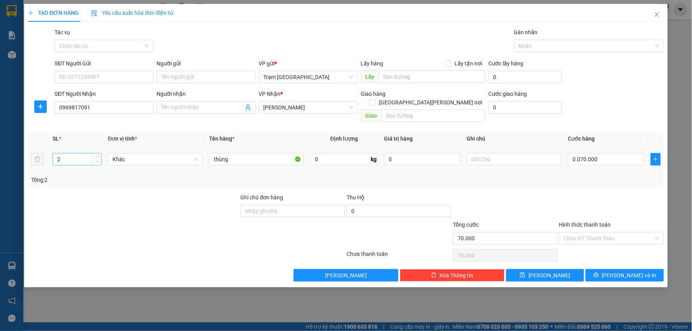
type input "70.000"
click at [99, 160] on span "down" at bounding box center [97, 162] width 5 height 5
type input "1"
click at [98, 160] on icon "down" at bounding box center [97, 161] width 3 height 3
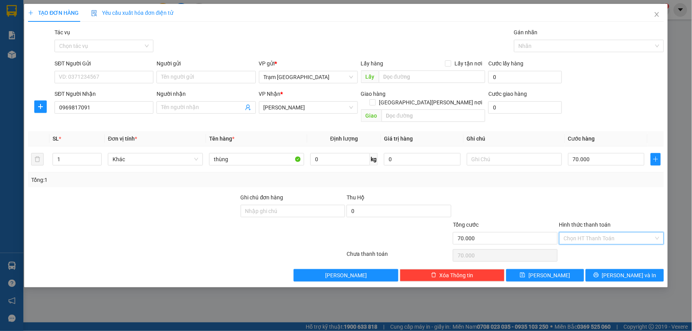
click at [608, 233] on input "Hình thức thanh toán" at bounding box center [609, 239] width 90 height 12
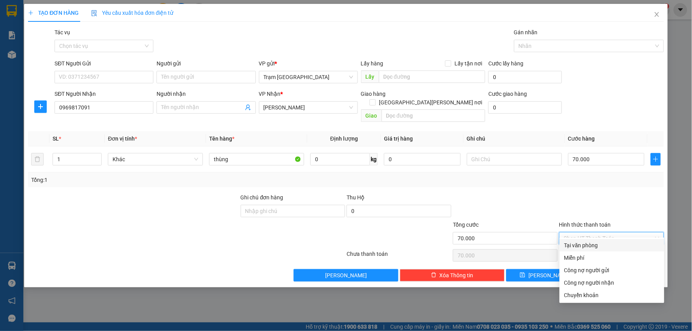
click at [596, 243] on div "Tại văn phòng" at bounding box center [611, 245] width 95 height 9
type input "0"
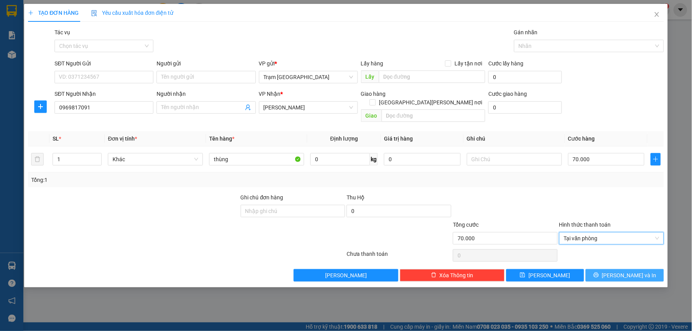
click at [608, 269] on button "[PERSON_NAME] và In" at bounding box center [625, 275] width 78 height 12
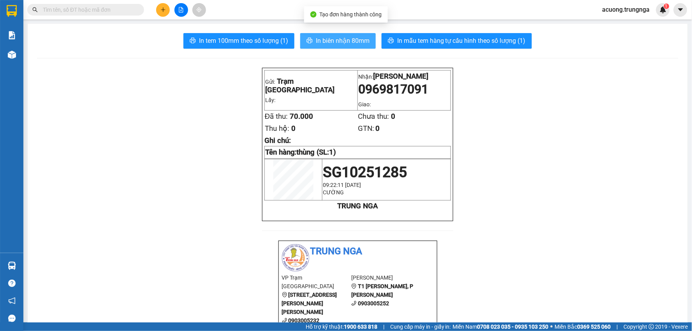
click at [351, 47] on button "In biên nhận 80mm" at bounding box center [338, 41] width 76 height 16
